Goal: Task Accomplishment & Management: Complete application form

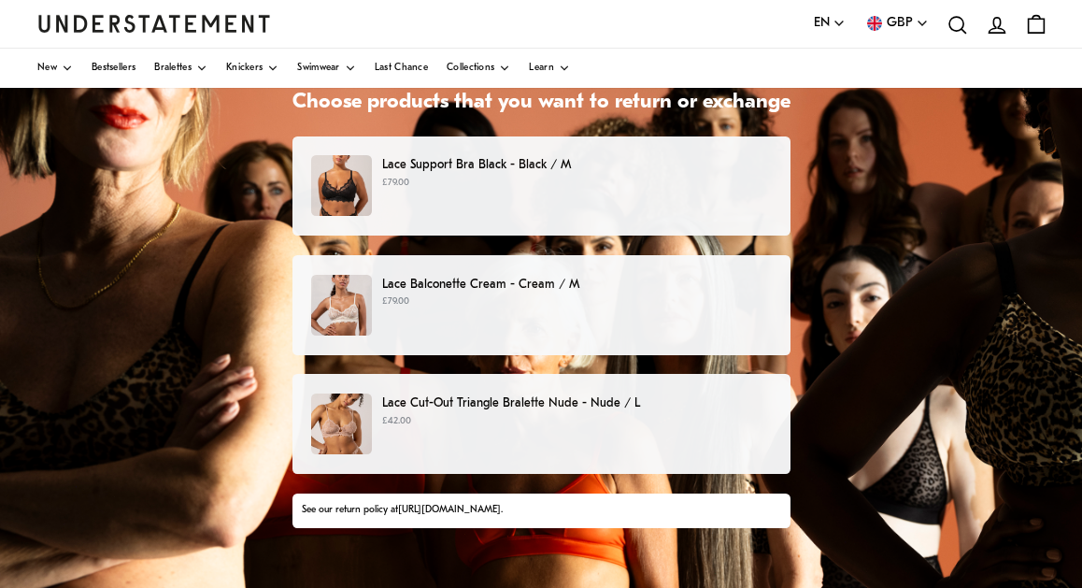
scroll to position [152, 0]
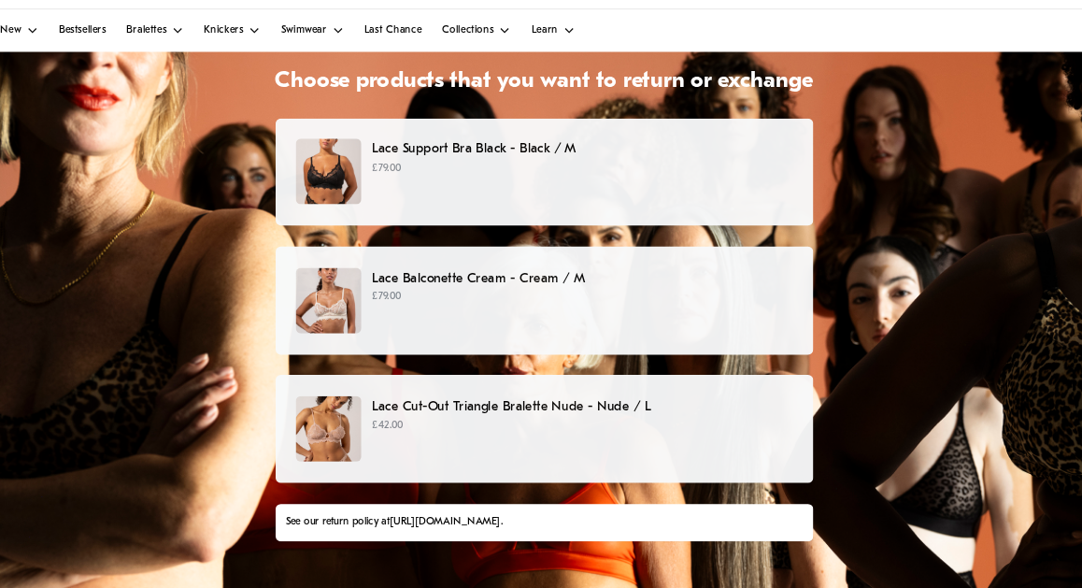
click at [415, 407] on p "Lace Cut-Out Triangle Bralette Nude - Nude / L" at bounding box center [576, 417] width 389 height 20
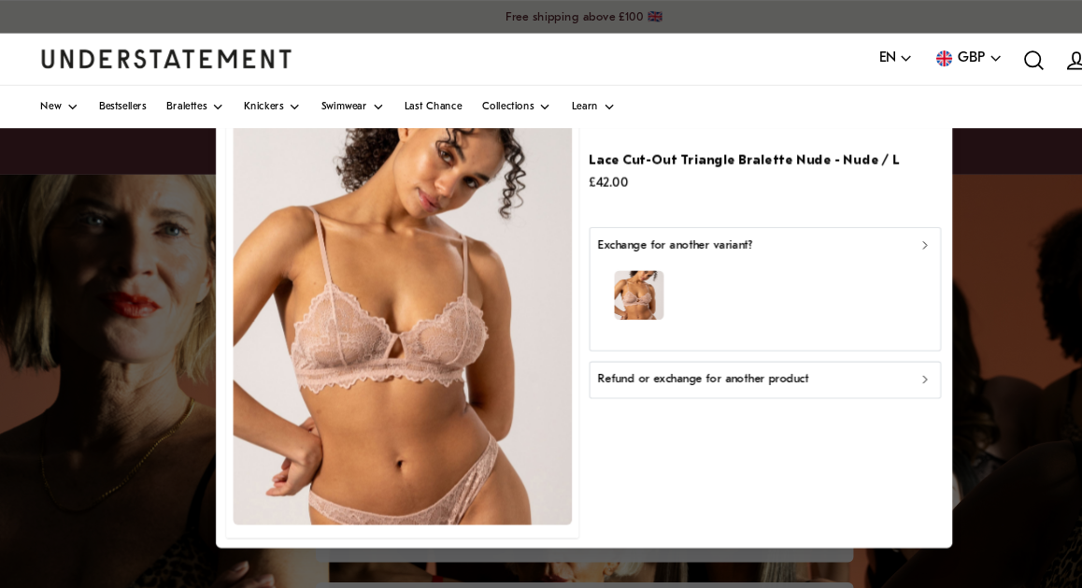
click at [672, 222] on p "Exchange for another variant?" at bounding box center [625, 228] width 143 height 18
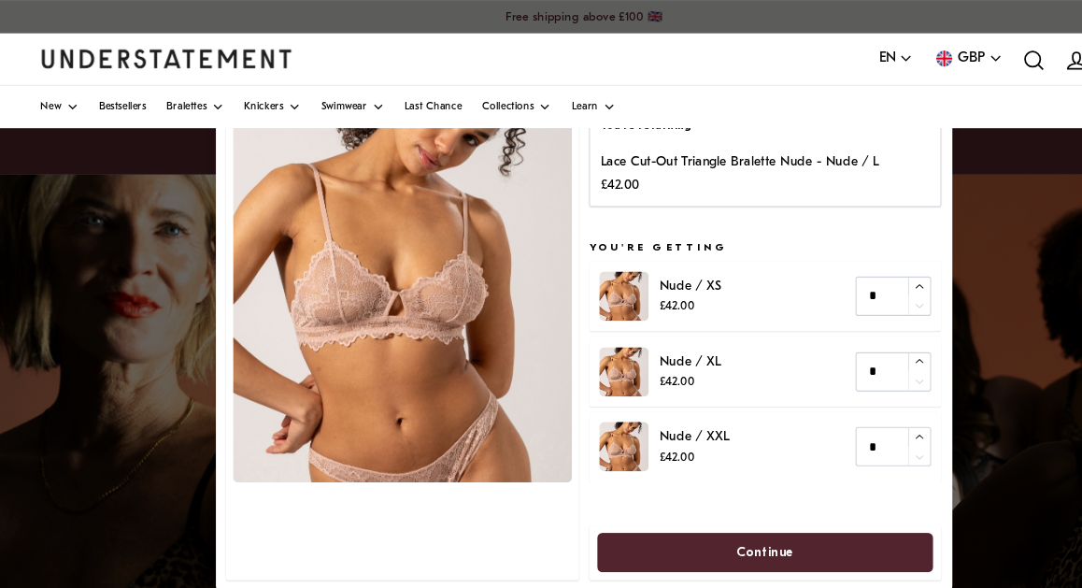
click at [700, 159] on p "Lace Cut-Out Triangle Bralette Nude - Nude / L" at bounding box center [686, 151] width 258 height 20
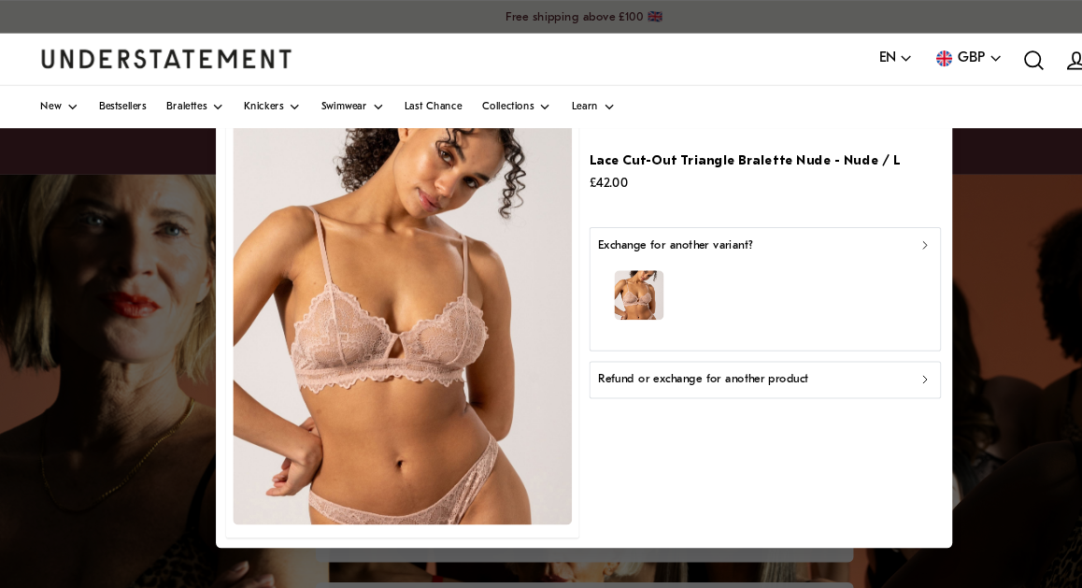
click at [652, 350] on p "Refund or exchange for another product" at bounding box center [651, 352] width 195 height 18
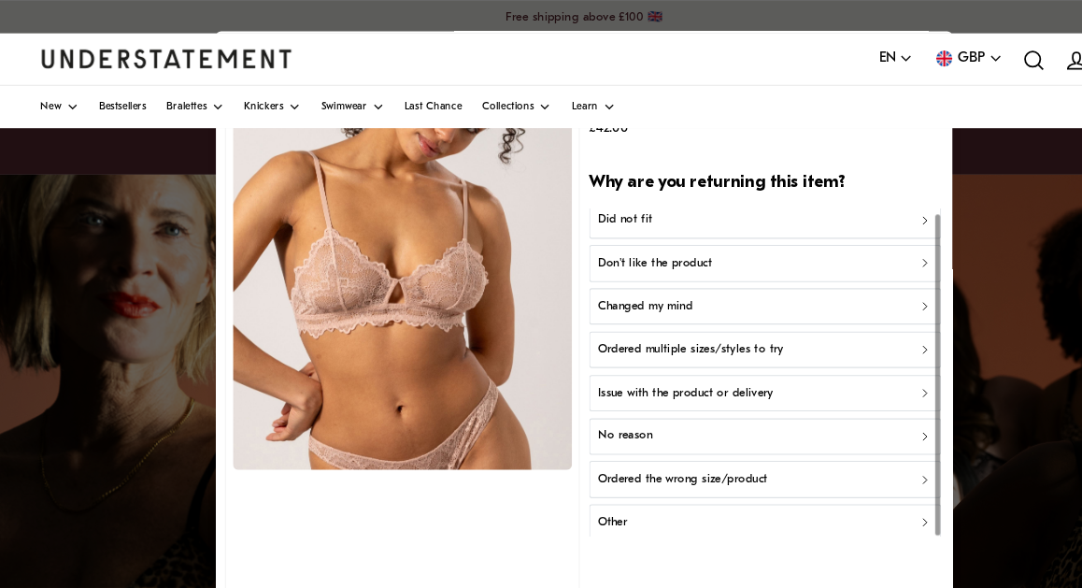
scroll to position [5, 0]
click at [575, 202] on p "Did not fit" at bounding box center [579, 206] width 50 height 18
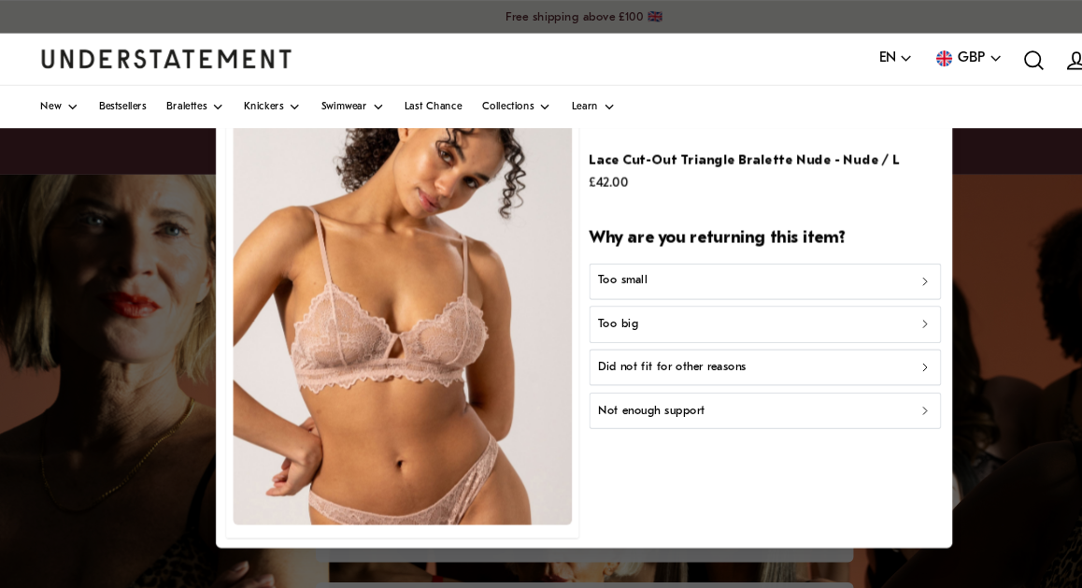
click at [580, 338] on p "Did not fit for other reasons" at bounding box center [622, 341] width 137 height 18
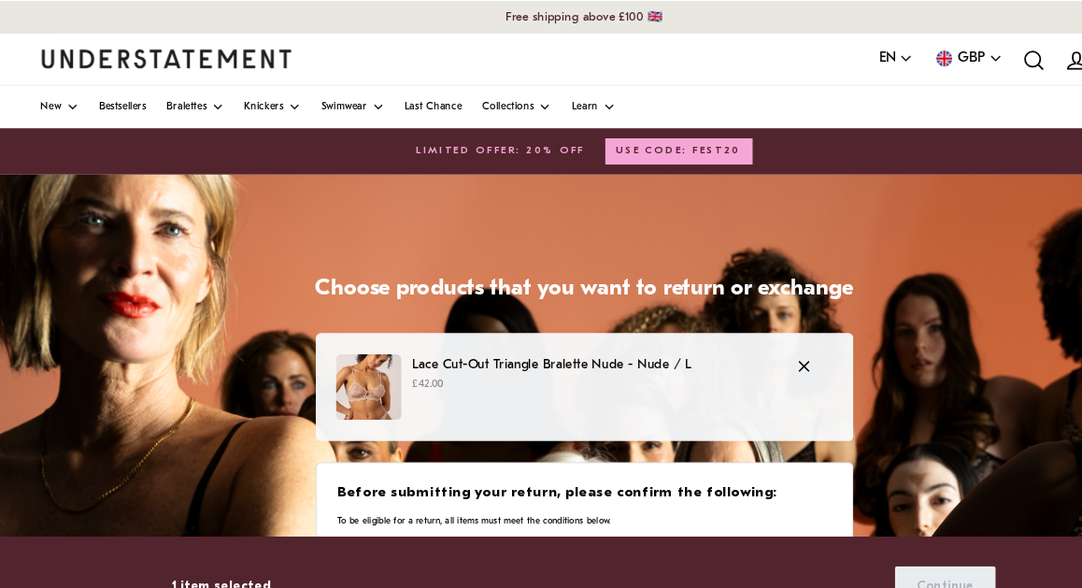
scroll to position [230, 0]
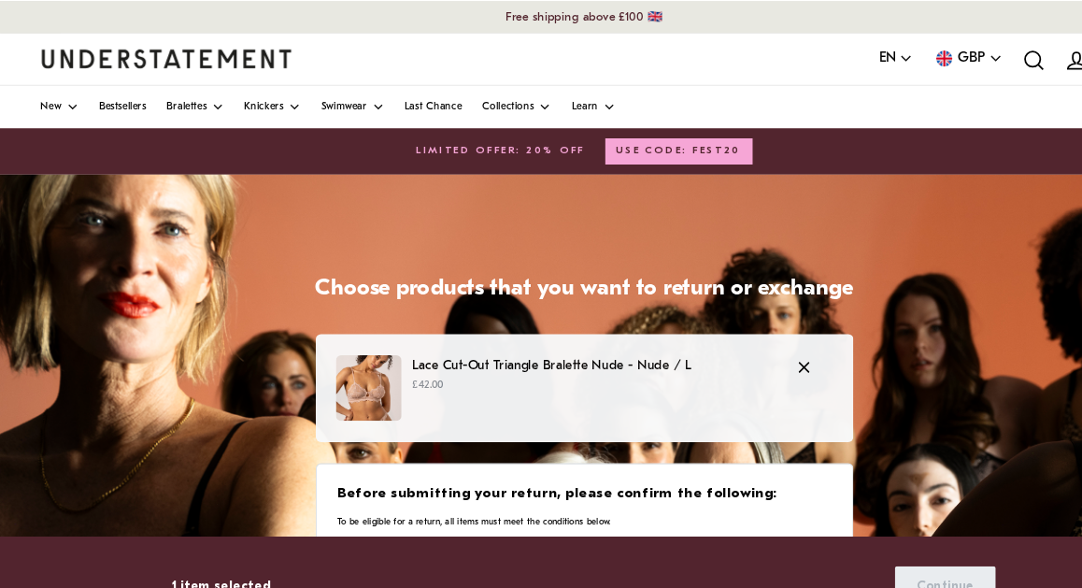
click at [476, 352] on p "£42.00" at bounding box center [550, 357] width 336 height 15
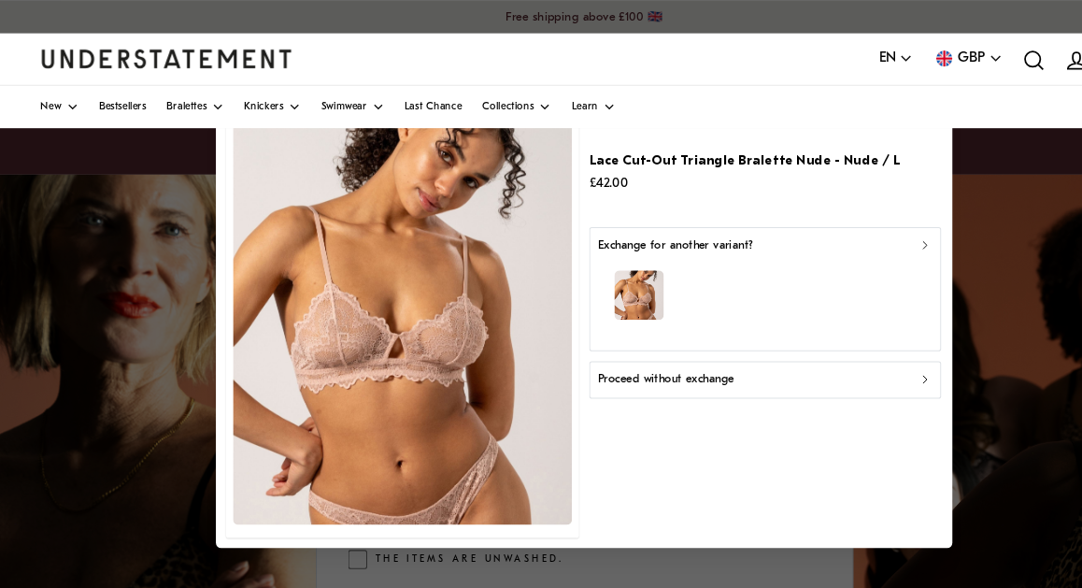
click at [597, 349] on p "Proceed without exchange" at bounding box center [617, 352] width 126 height 18
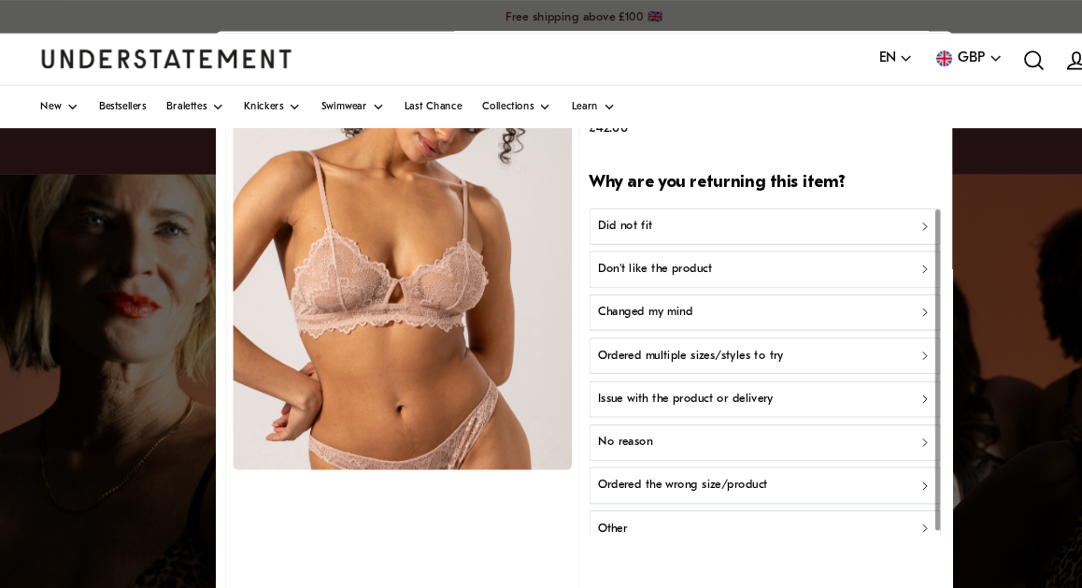
click at [578, 210] on p "Did not fit" at bounding box center [579, 211] width 50 height 18
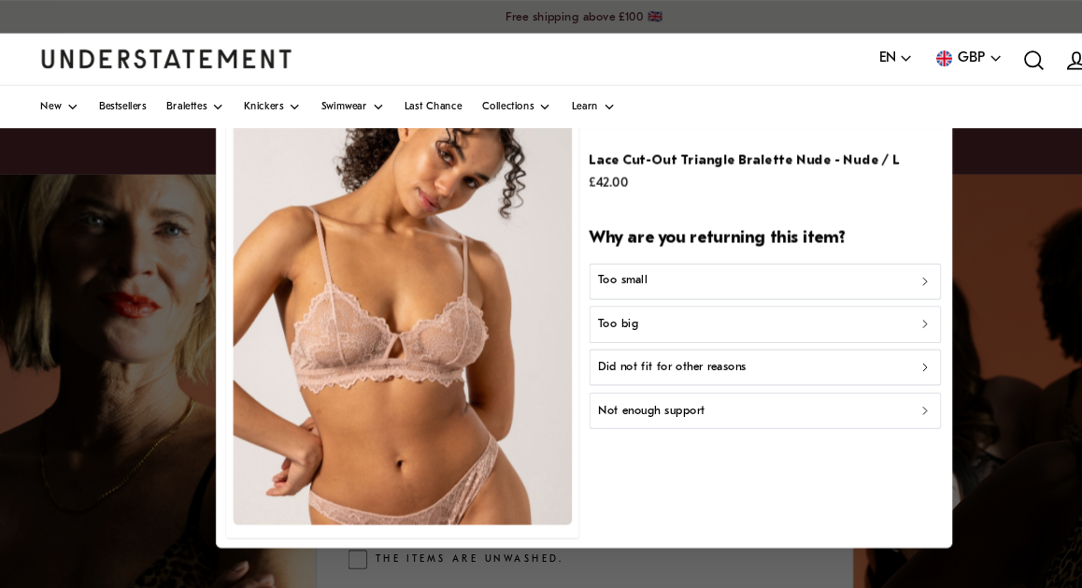
click at [590, 339] on p "Did not fit for other reasons" at bounding box center [622, 341] width 137 height 18
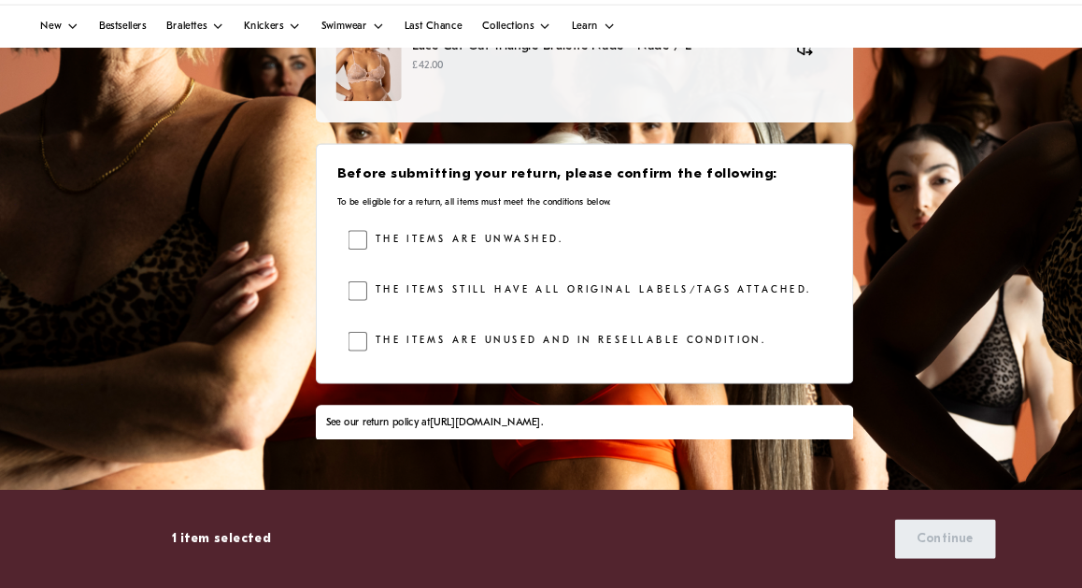
scroll to position [263, 0]
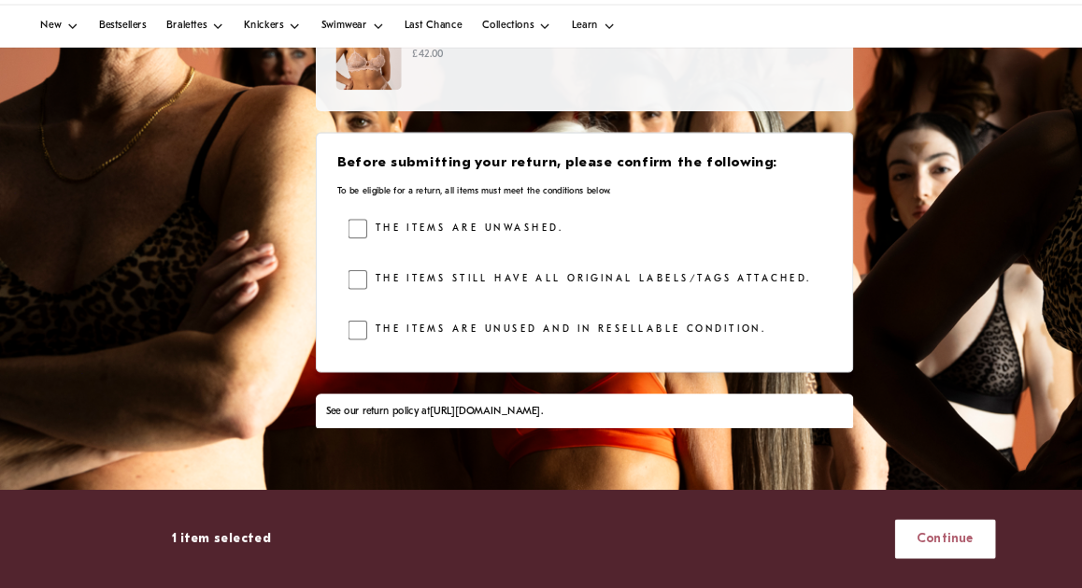
click at [882, 525] on span "Continue" at bounding box center [875, 542] width 53 height 35
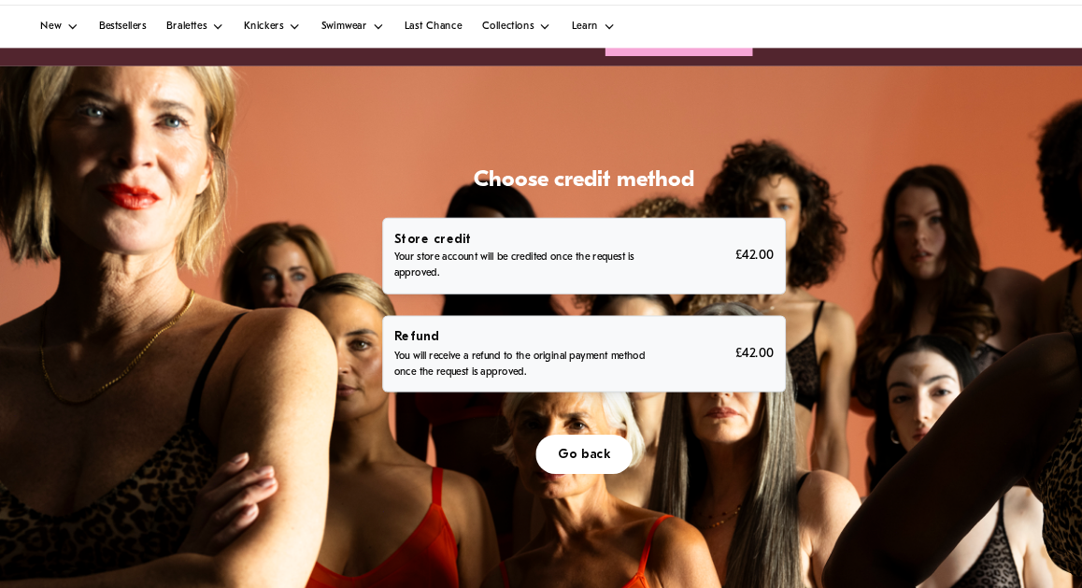
scroll to position [63, 0]
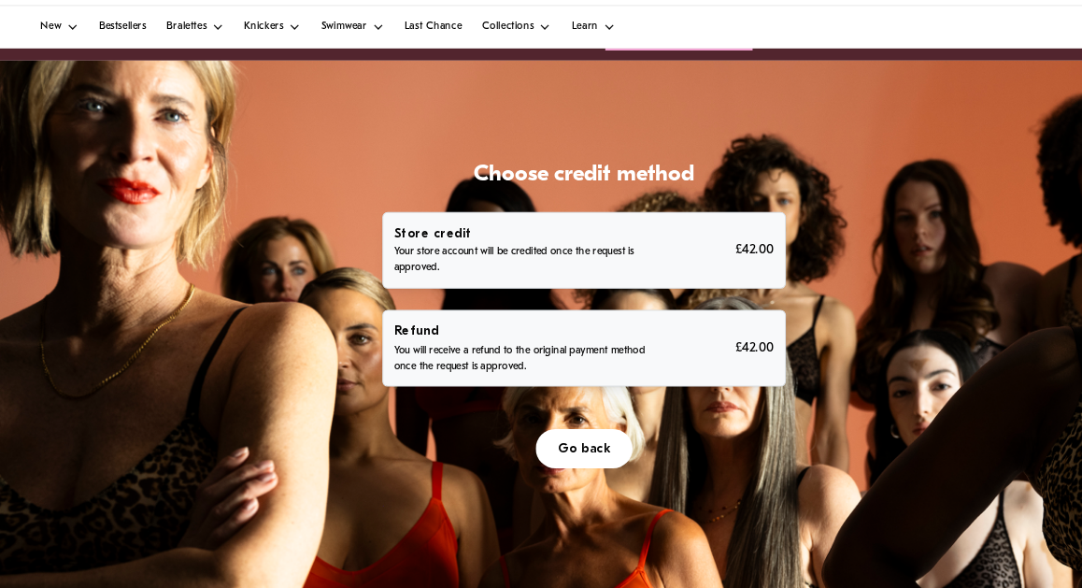
click at [537, 361] on p "You will receive a refund to the original payment method once the request is ap…" at bounding box center [484, 376] width 238 height 30
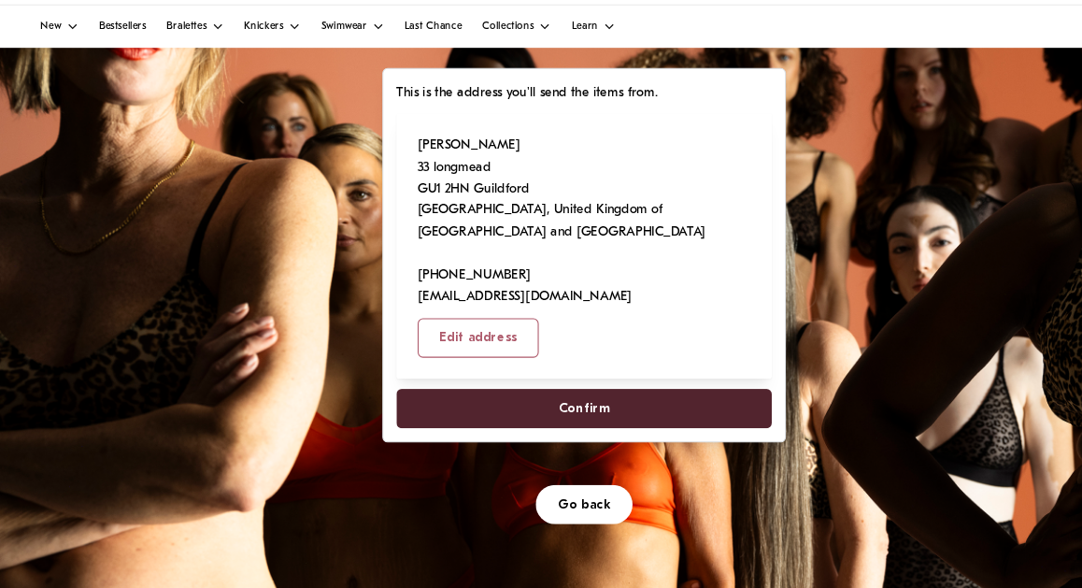
scroll to position [196, 0]
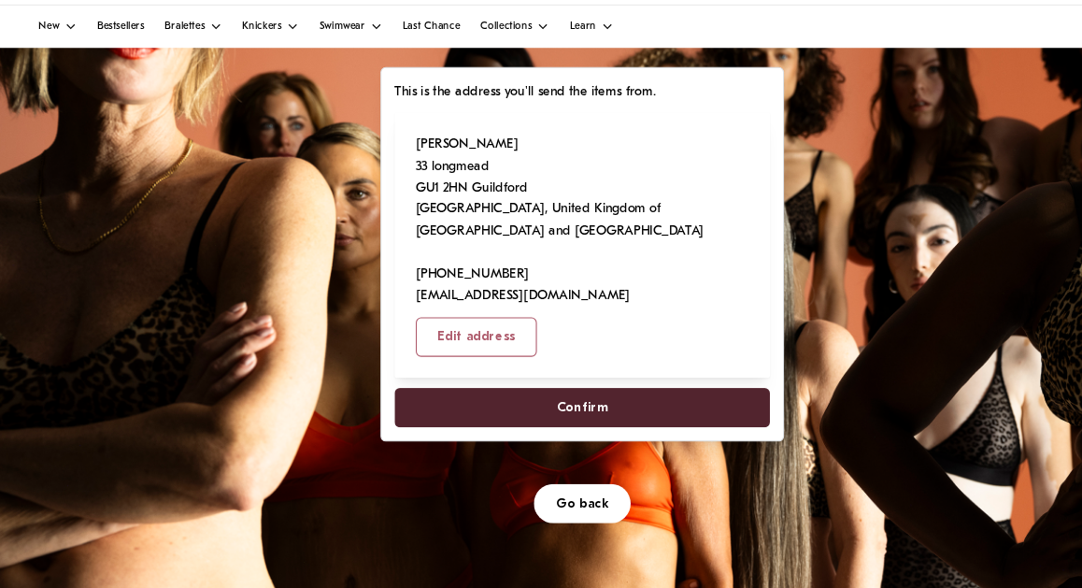
click at [532, 493] on span "Go back" at bounding box center [541, 510] width 49 height 35
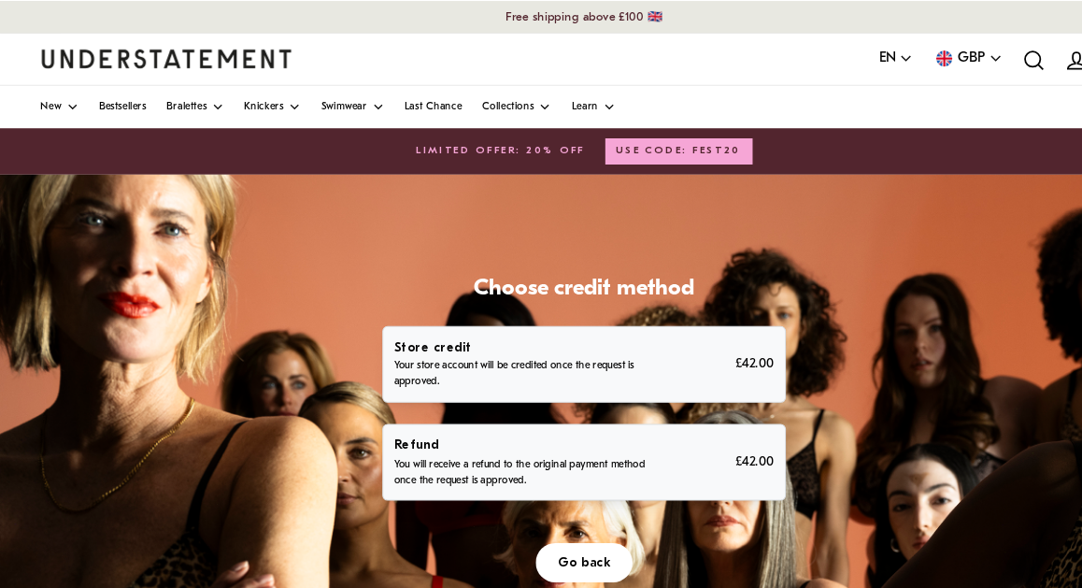
click at [541, 509] on span "Go back" at bounding box center [541, 521] width 49 height 35
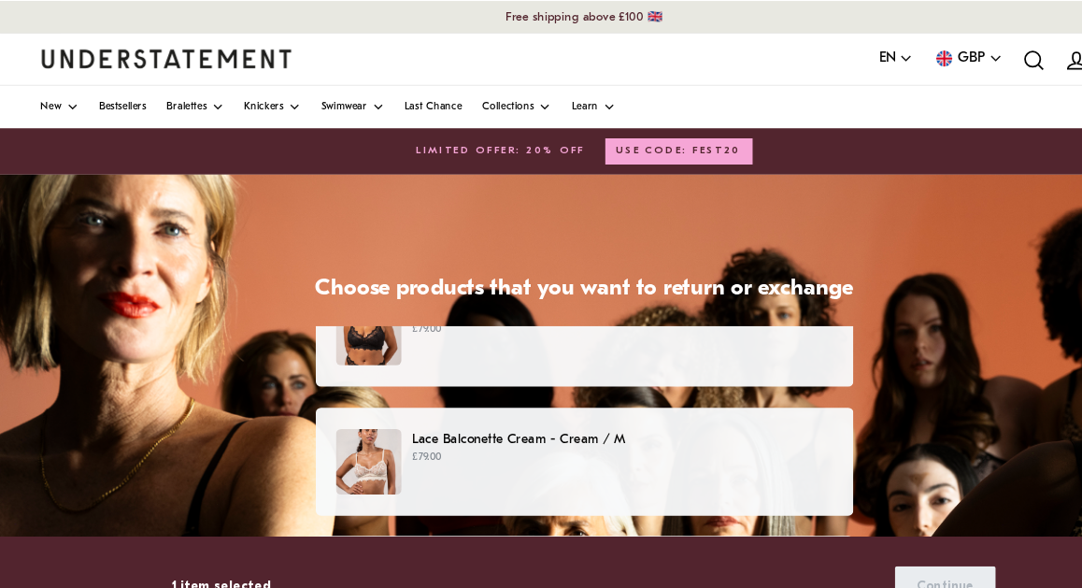
scroll to position [41, 0]
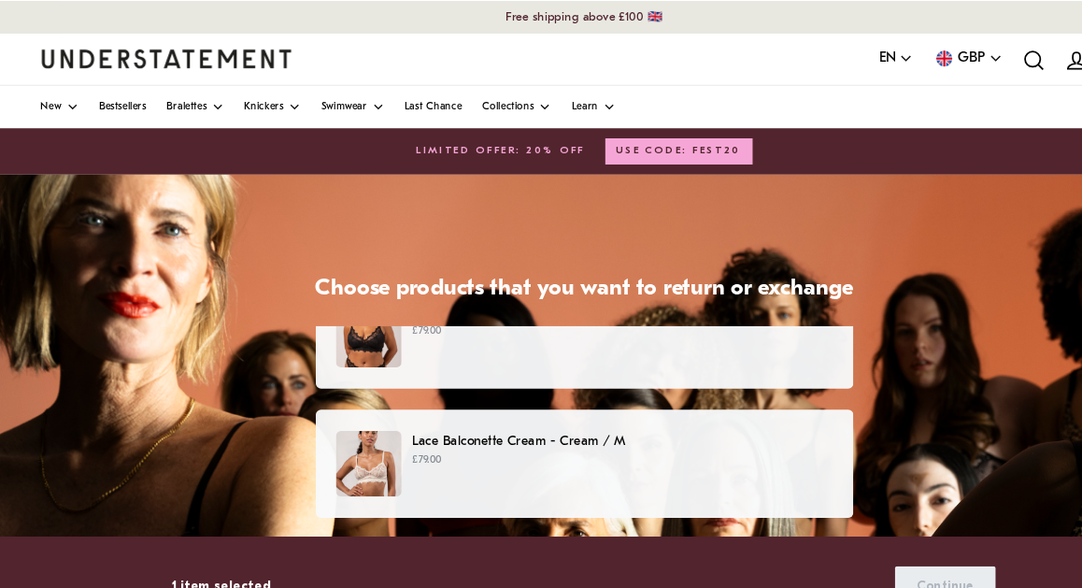
click at [393, 407] on p "Lace Balconette Cream - Cream / M" at bounding box center [576, 409] width 389 height 20
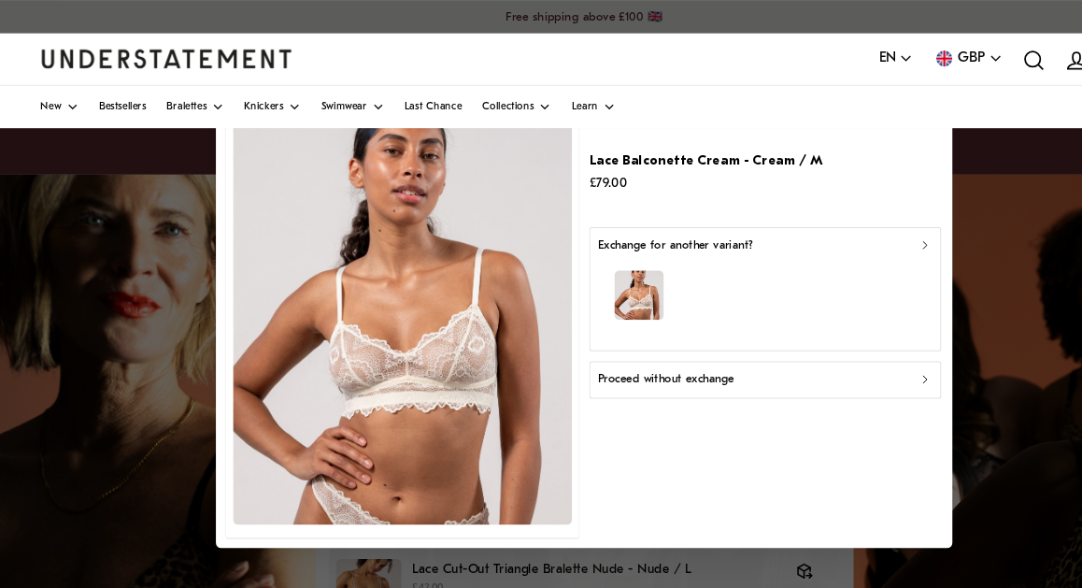
click at [623, 349] on p "Proceed without exchange" at bounding box center [617, 352] width 126 height 18
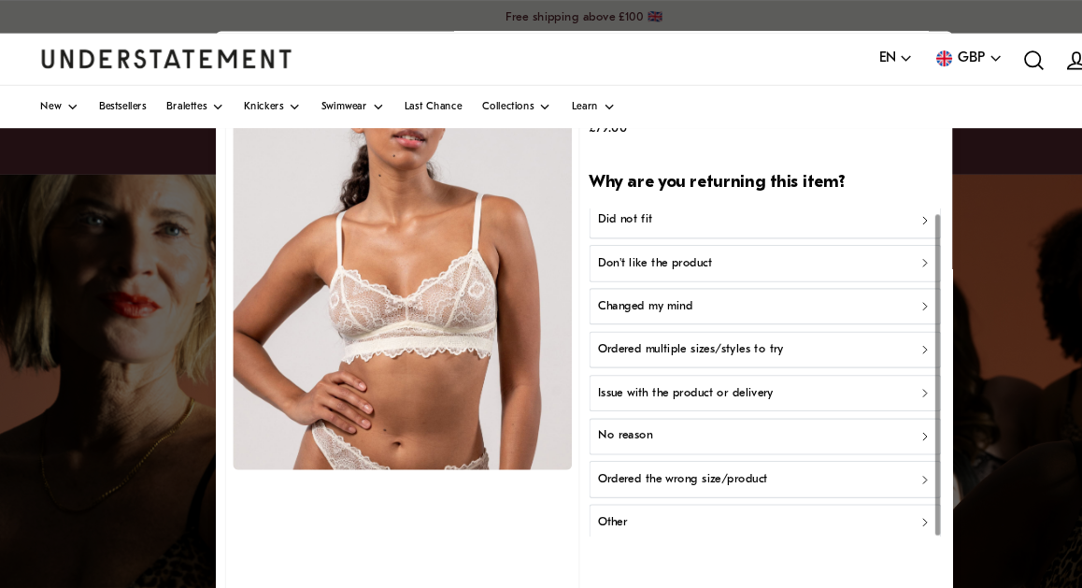
scroll to position [5, 0]
click at [580, 479] on p "Other" at bounding box center [567, 486] width 27 height 18
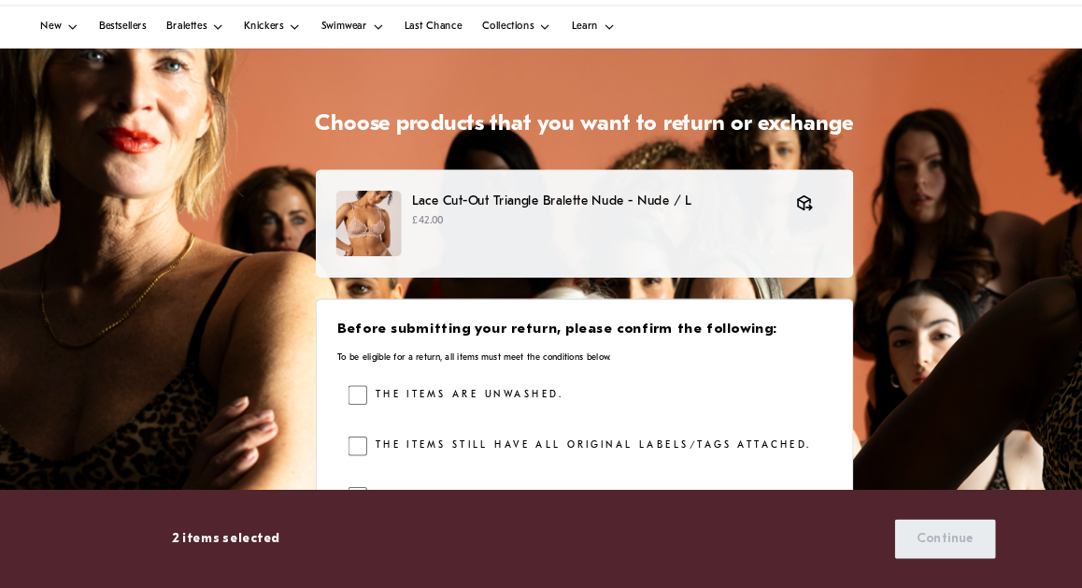
scroll to position [115, 0]
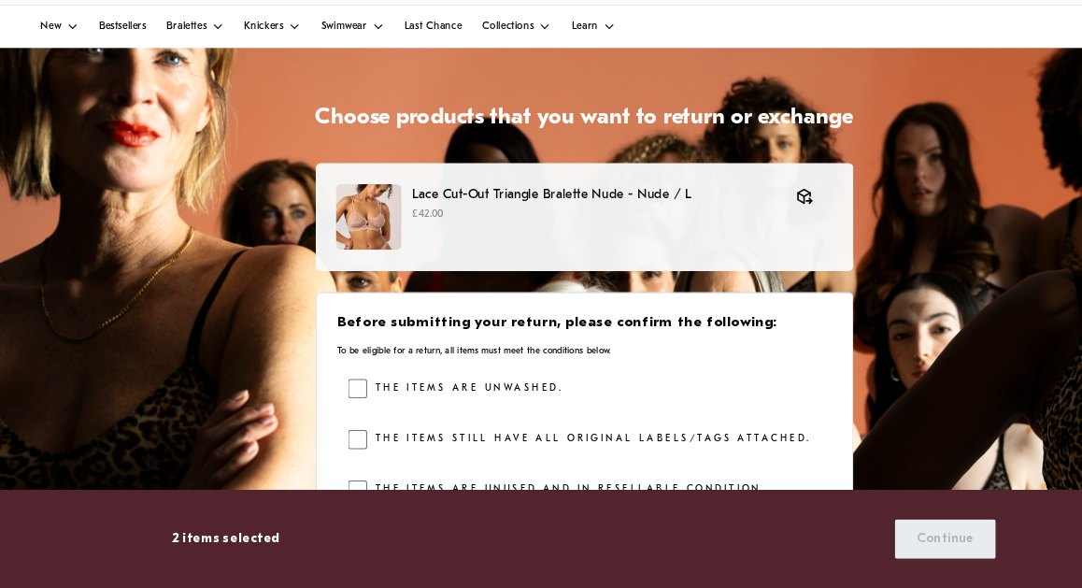
click at [367, 394] on label "The items are unwashed." at bounding box center [430, 403] width 181 height 19
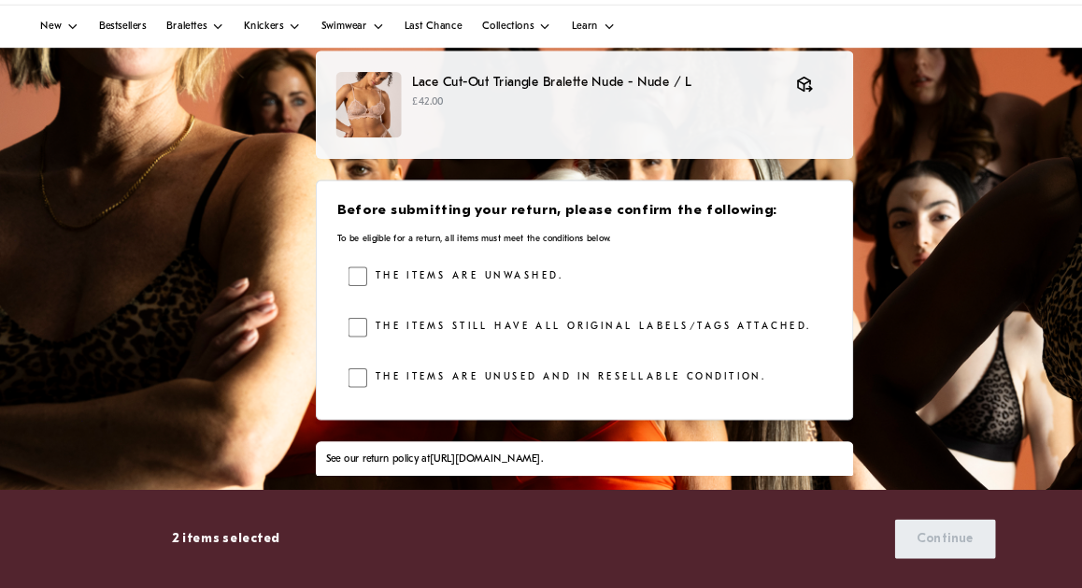
scroll to position [222, 0]
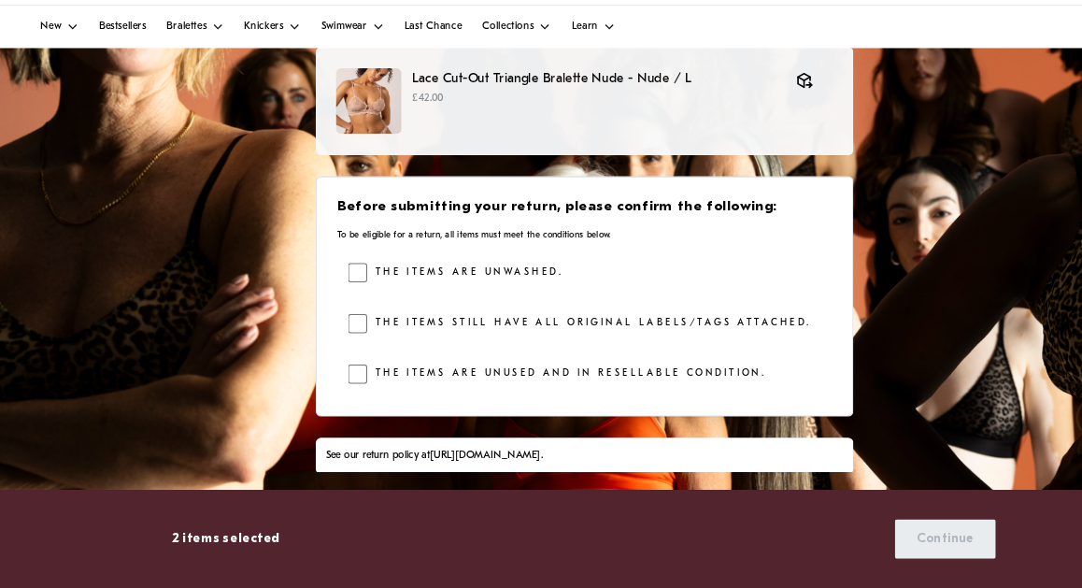
click at [346, 334] on label "The items still have all original labels/tags attached." at bounding box center [545, 343] width 411 height 19
click at [342, 380] on label "The items are unused and in resellable condition." at bounding box center [524, 389] width 369 height 19
click at [869, 525] on span "Continue" at bounding box center [875, 542] width 53 height 35
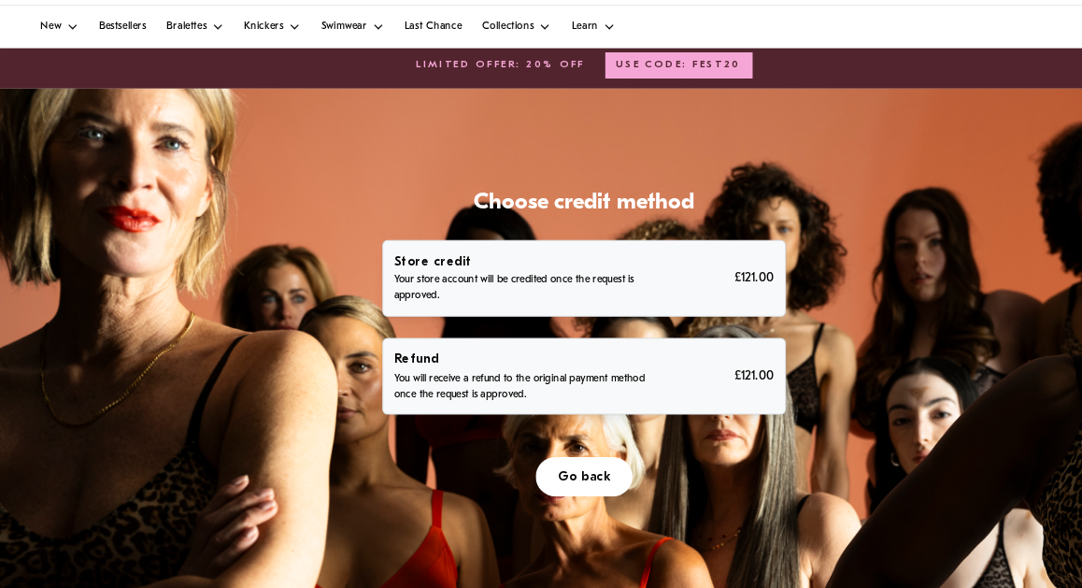
scroll to position [41, 0]
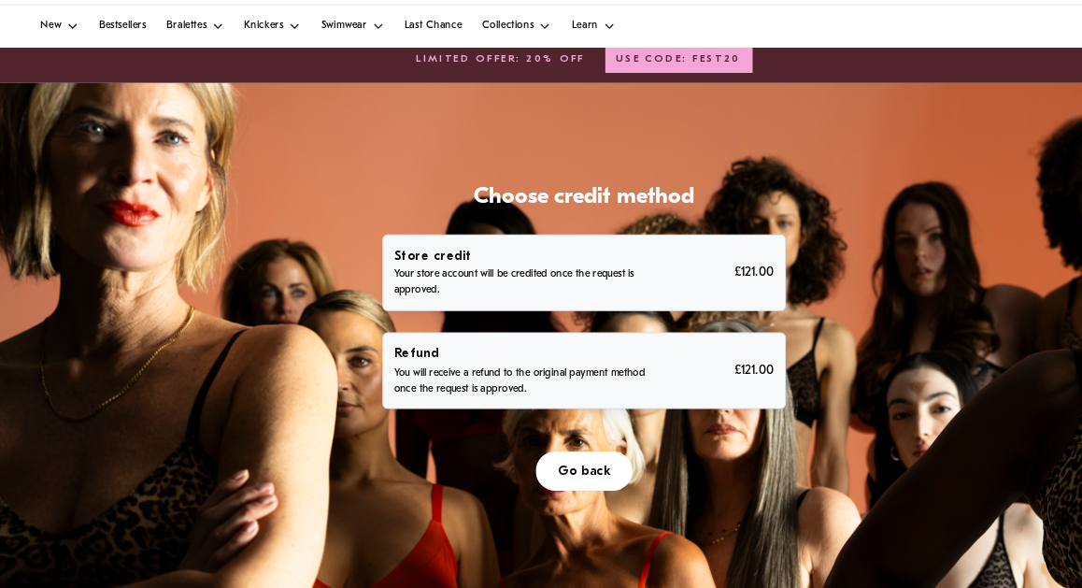
click at [483, 382] on p "You will receive a refund to the original payment method once the request is ap…" at bounding box center [483, 397] width 237 height 30
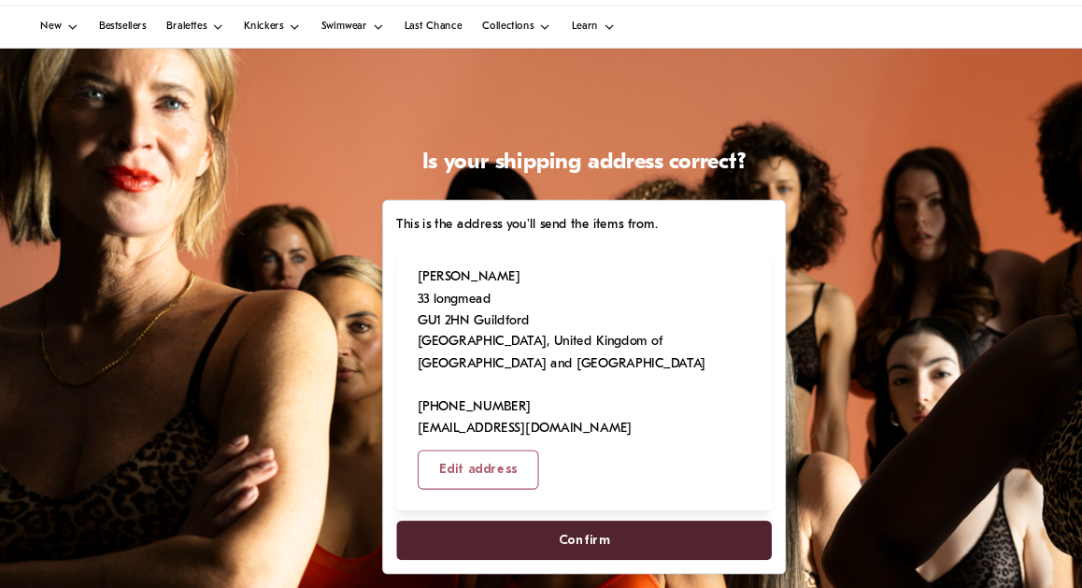
scroll to position [77, 0]
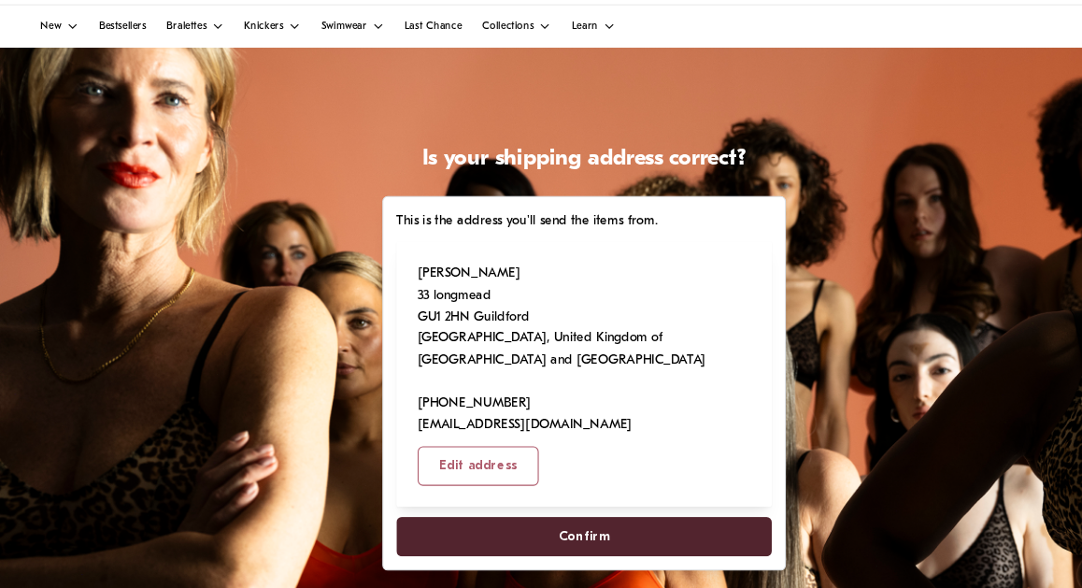
click at [527, 523] on span "Confirm" at bounding box center [542, 540] width 48 height 35
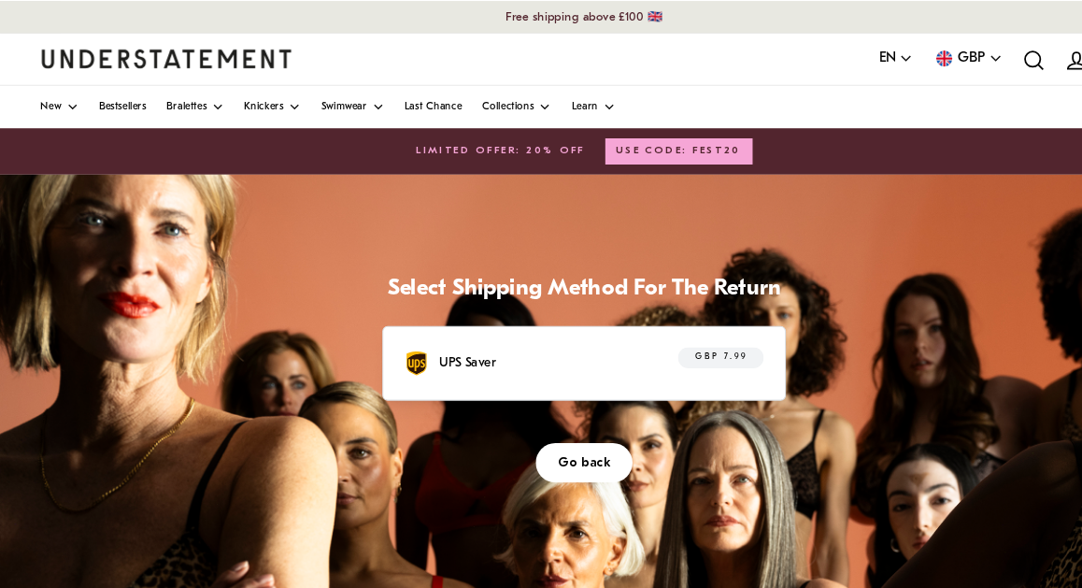
click at [560, 325] on div "UPS Saver GBP 7.99" at bounding box center [541, 336] width 333 height 29
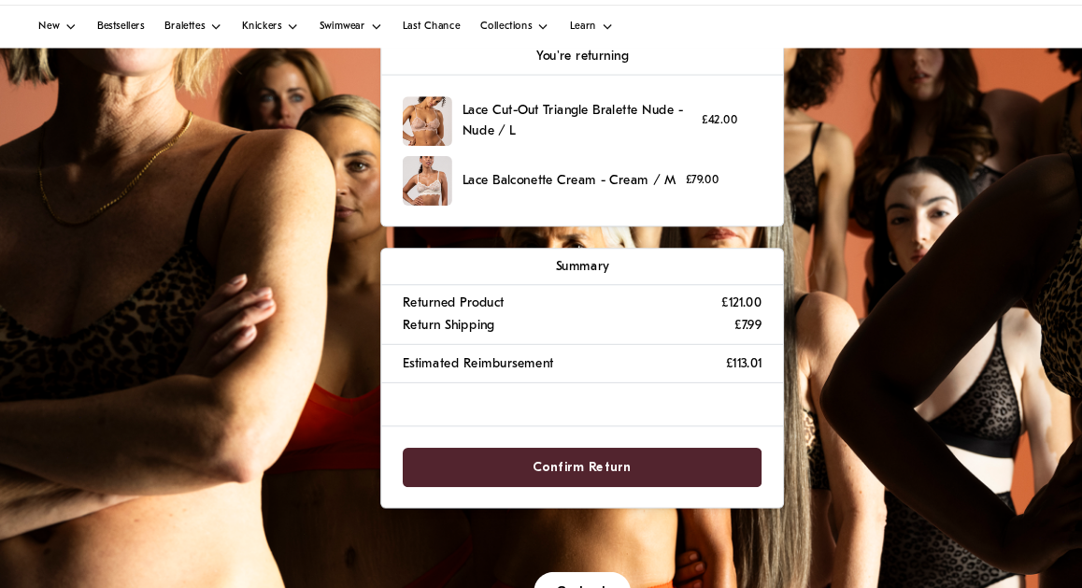
scroll to position [230, 0]
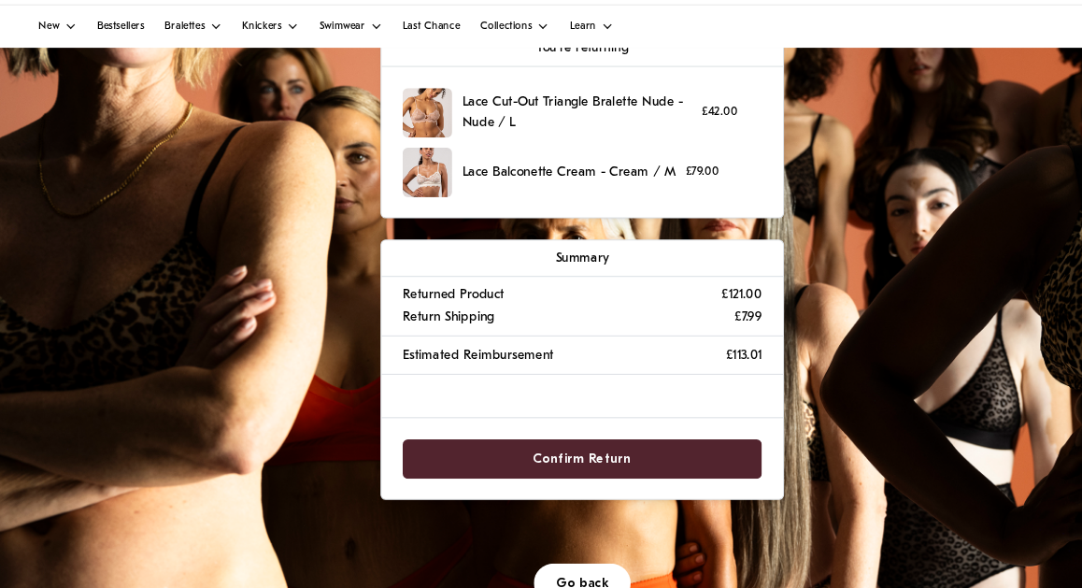
click at [504, 451] on span "Confirm Return" at bounding box center [541, 468] width 92 height 35
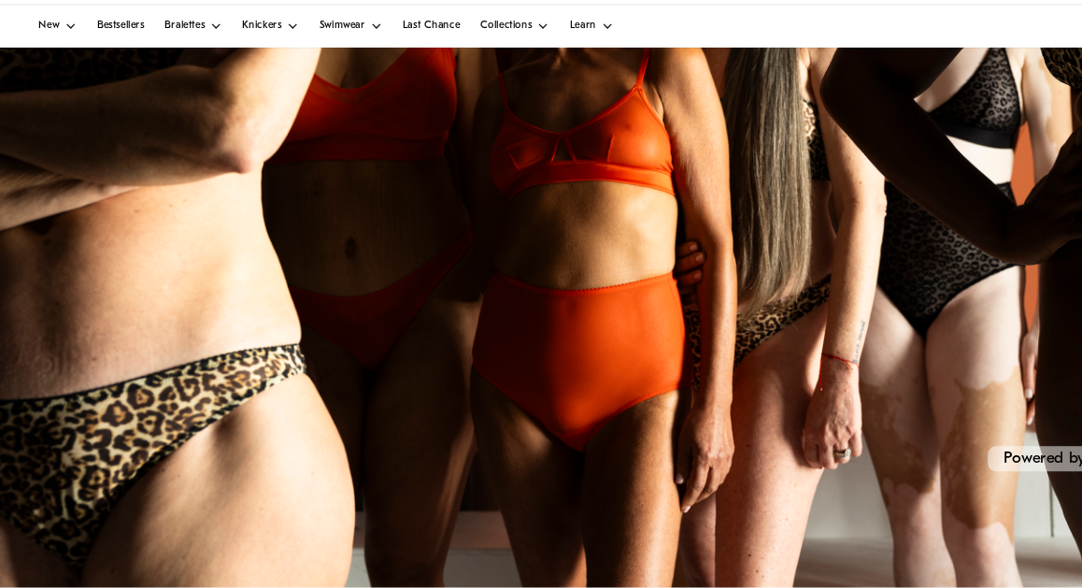
scroll to position [508, 0]
